Goal: Task Accomplishment & Management: Complete application form

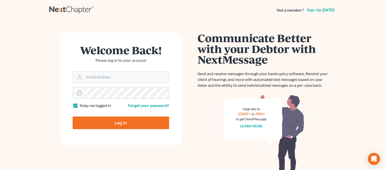
click at [115, 121] on input "Log In" at bounding box center [121, 122] width 97 height 13
type input "Thinking..."
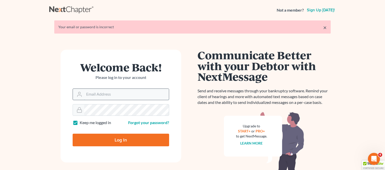
click at [101, 96] on input "Email Address" at bounding box center [126, 94] width 85 height 11
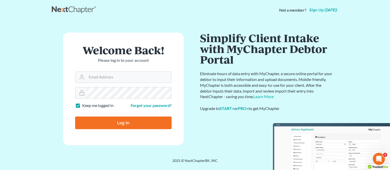
type input "[EMAIL_ADDRESS][DOMAIN_NAME]"
click at [123, 123] on input "Log In" at bounding box center [123, 122] width 97 height 13
type input "Thinking..."
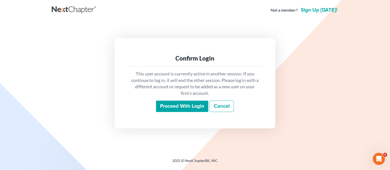
click at [185, 107] on input "Proceed with login" at bounding box center [182, 106] width 52 height 12
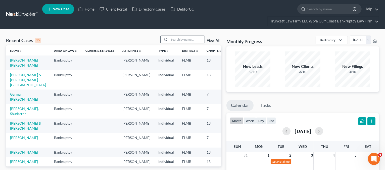
click at [181, 39] on input "search" at bounding box center [187, 39] width 35 height 7
type input "a"
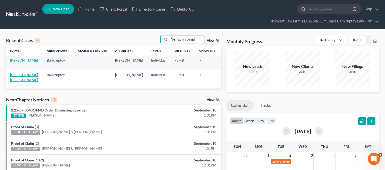
type input "[PERSON_NAME]"
click at [17, 73] on link "[PERSON_NAME], [PERSON_NAME]" at bounding box center [24, 76] width 29 height 9
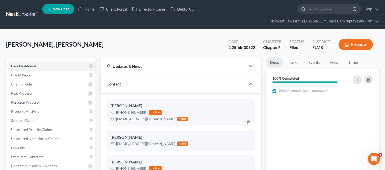
scroll to position [1215, 0]
click at [32, 64] on span "Case Dashboard" at bounding box center [23, 66] width 25 height 4
click at [25, 85] on span "Client Profile" at bounding box center [21, 84] width 21 height 4
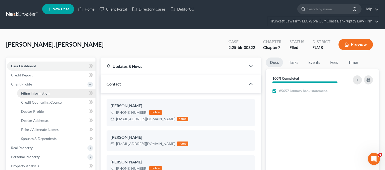
click at [44, 94] on span "Filing Information" at bounding box center [35, 93] width 28 height 4
select select "1"
select select "0"
select select "9"
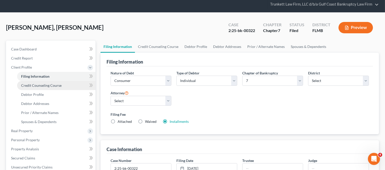
scroll to position [185, 0]
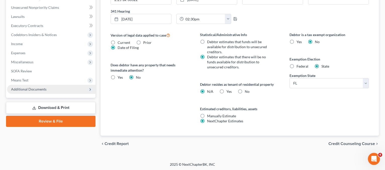
click at [37, 89] on span "Additional Documents" at bounding box center [28, 89] width 35 height 4
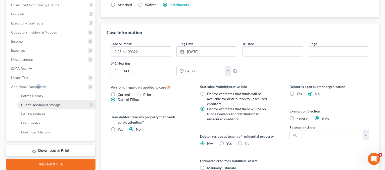
scroll to position [131, 0]
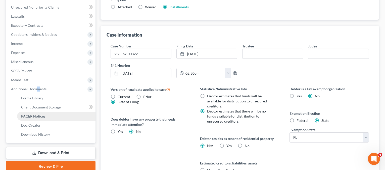
click at [39, 114] on span "PACER Notices" at bounding box center [33, 116] width 24 height 4
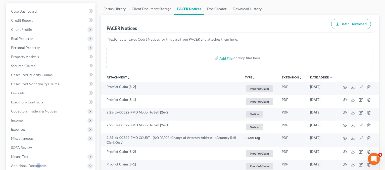
scroll to position [67, 0]
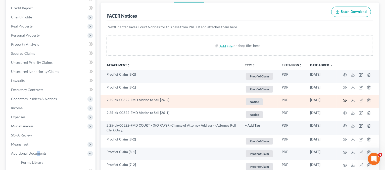
click at [344, 100] on icon "button" at bounding box center [345, 100] width 4 height 4
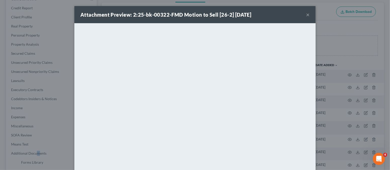
click at [306, 16] on button "×" at bounding box center [308, 15] width 4 height 6
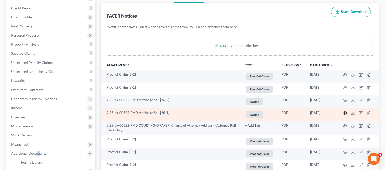
click at [344, 111] on icon "button" at bounding box center [345, 112] width 4 height 3
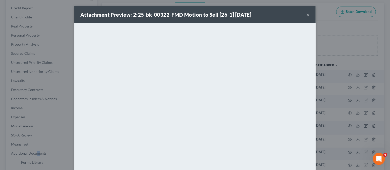
click at [306, 14] on button "×" at bounding box center [308, 15] width 4 height 6
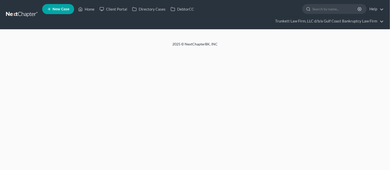
select select "0"
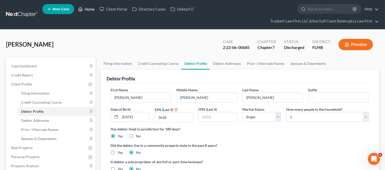
click at [90, 7] on link "Home" at bounding box center [86, 9] width 21 height 9
